Goal: Information Seeking & Learning: Stay updated

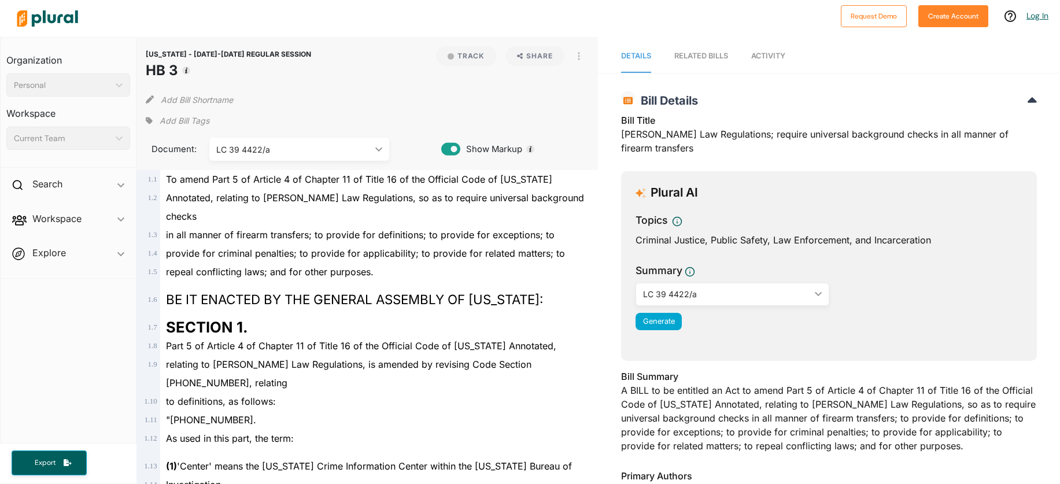
click at [1040, 14] on link "Log In" at bounding box center [1038, 15] width 22 height 10
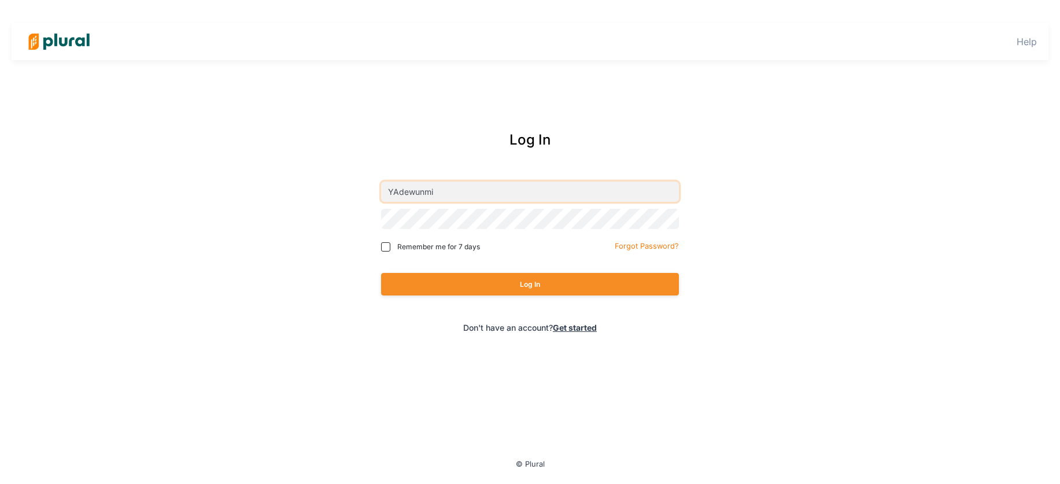
click at [459, 182] on input "YAdewunmi" at bounding box center [530, 192] width 298 height 20
type input "[EMAIL_ADDRESS][DOMAIN_NAME]"
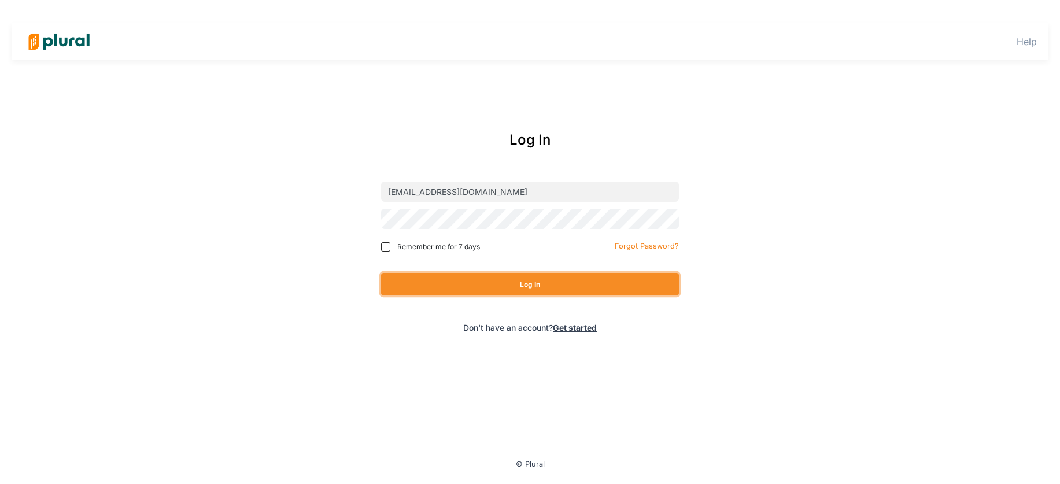
click at [506, 275] on button "Log In" at bounding box center [530, 284] width 298 height 23
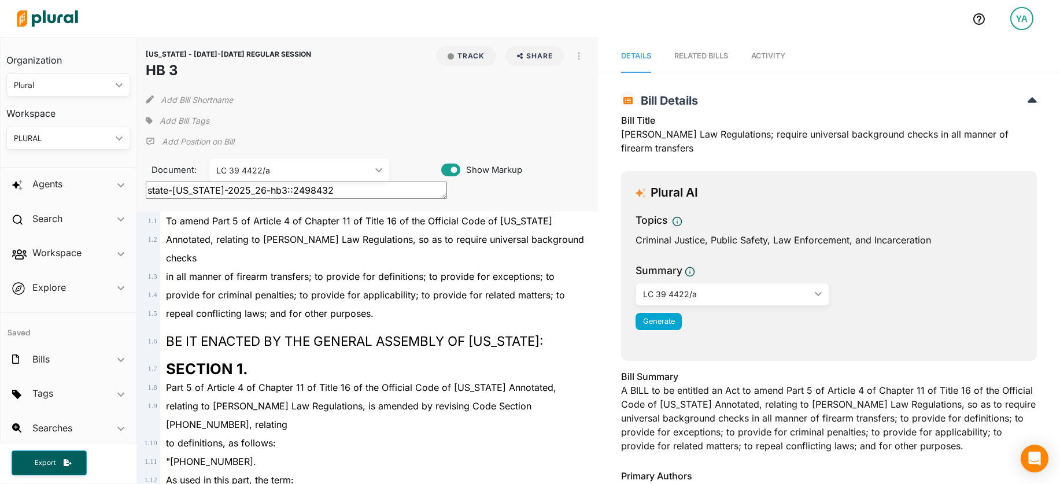
click at [101, 88] on div "Plural" at bounding box center [62, 85] width 97 height 12
click at [79, 174] on link "Plural Labs" at bounding box center [58, 165] width 101 height 27
click at [97, 183] on div "Agents ic_keyboard_arrow_down" at bounding box center [68, 186] width 135 height 31
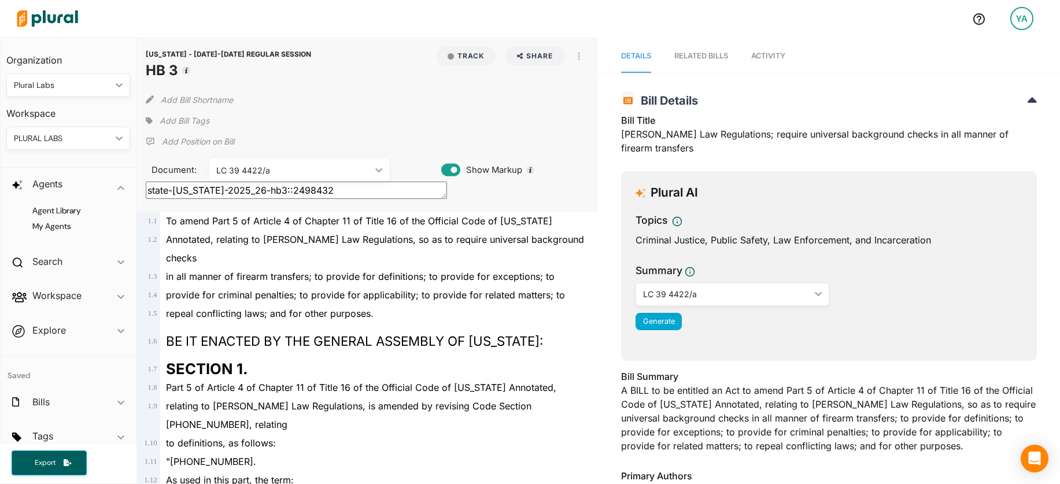
click at [60, 26] on img at bounding box center [47, 18] width 81 height 40
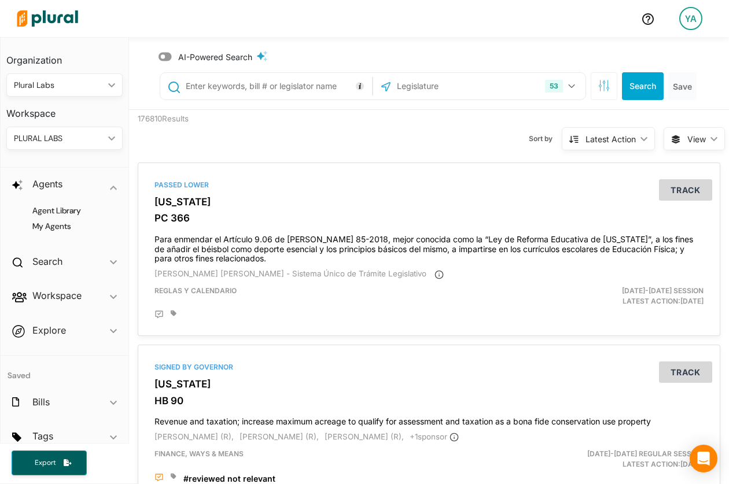
click at [168, 54] on icon at bounding box center [164, 57] width 13 height 9
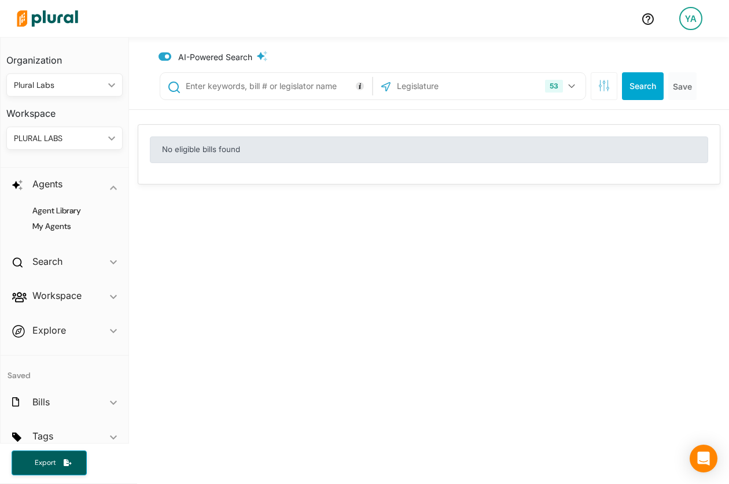
click at [222, 87] on input "text" at bounding box center [276, 86] width 185 height 22
type input "parks"
click at [644, 90] on button "Search" at bounding box center [643, 86] width 42 height 28
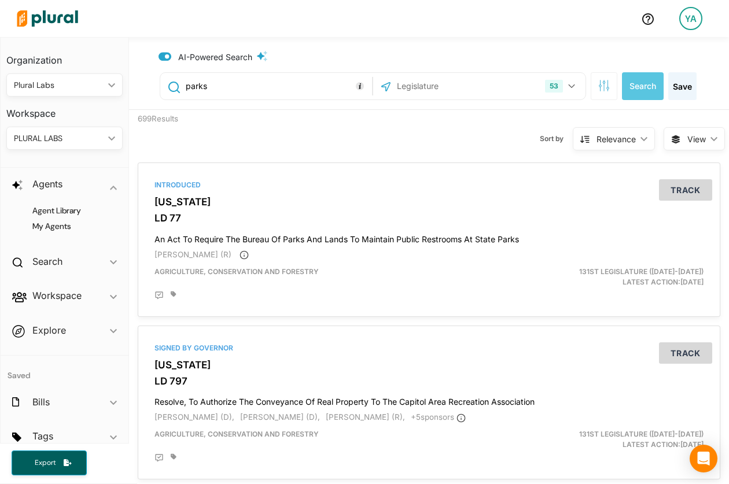
click at [466, 127] on div "Sort by Relevance ic_keyboard_arrow_down Relevance Latest Action Latest Action …" at bounding box center [488, 132] width 350 height 44
click at [280, 84] on input "parks" at bounding box center [276, 86] width 185 height 22
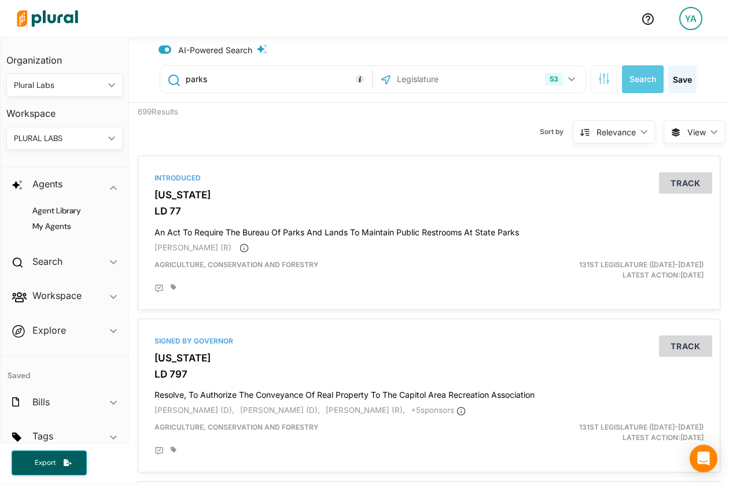
click at [300, 124] on div "699 Results Sort by Relevance ic_keyboard_arrow_down Relevance Latest Action La…" at bounding box center [429, 125] width 600 height 44
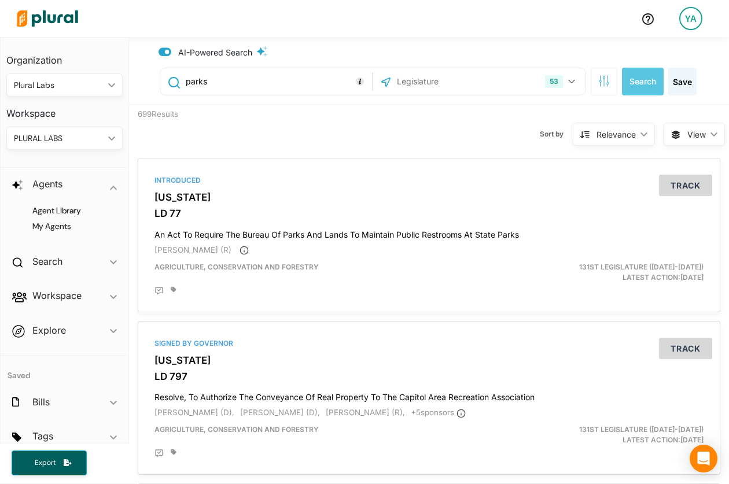
click at [693, 135] on span "View" at bounding box center [696, 134] width 19 height 12
click at [680, 167] on button "Table" at bounding box center [672, 161] width 101 height 27
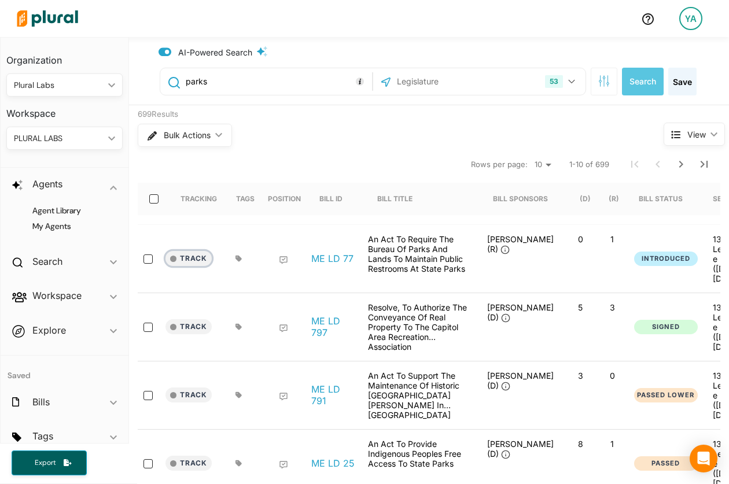
click at [171, 256] on div "button" at bounding box center [173, 259] width 6 height 6
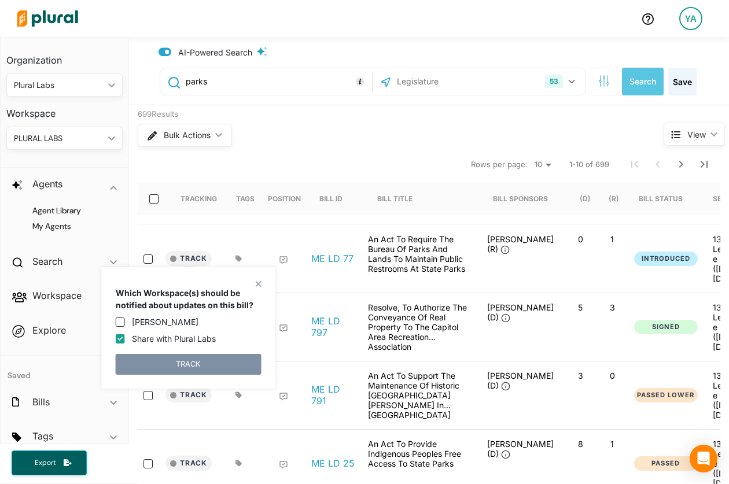
drag, startPoint x: 146, startPoint y: 323, endPoint x: 144, endPoint y: 337, distance: 14.6
click at [146, 323] on label "[PERSON_NAME]" at bounding box center [165, 322] width 67 height 12
click at [125, 323] on input "[PERSON_NAME]" at bounding box center [120, 322] width 9 height 9
checkbox input "true"
click at [121, 339] on input "Share with Plural Labs" at bounding box center [120, 338] width 9 height 9
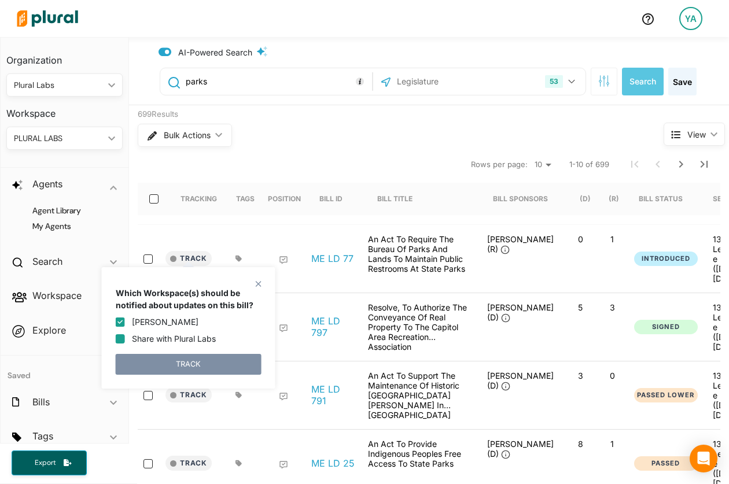
checkbox input "false"
click at [176, 366] on button "TRACK" at bounding box center [189, 364] width 146 height 21
